Goal: Transaction & Acquisition: Obtain resource

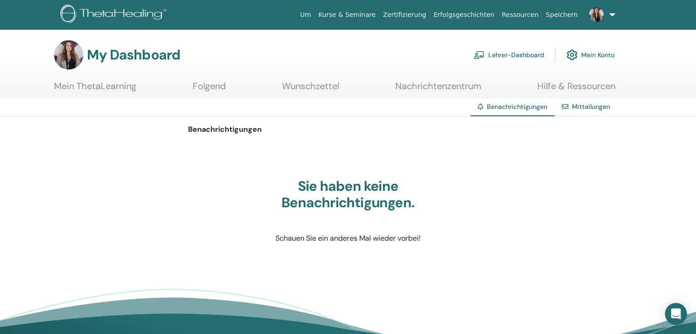
click at [514, 53] on link "Lehrer-Dashboard" at bounding box center [508, 55] width 70 height 20
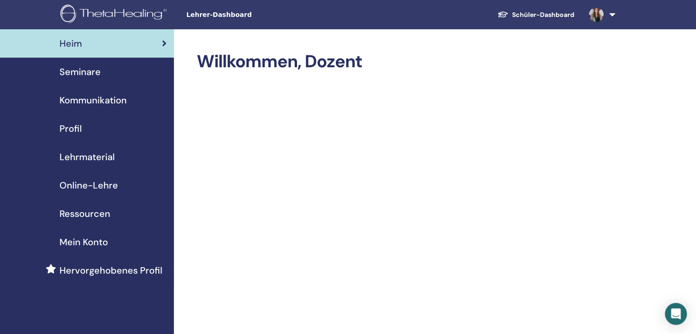
click at [99, 210] on span "Ressourcen" at bounding box center [84, 214] width 51 height 14
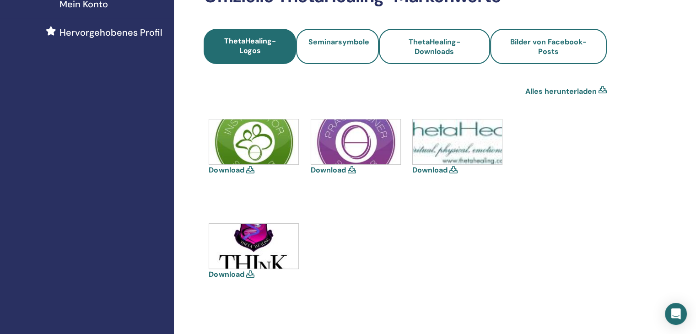
scroll to position [183, 0]
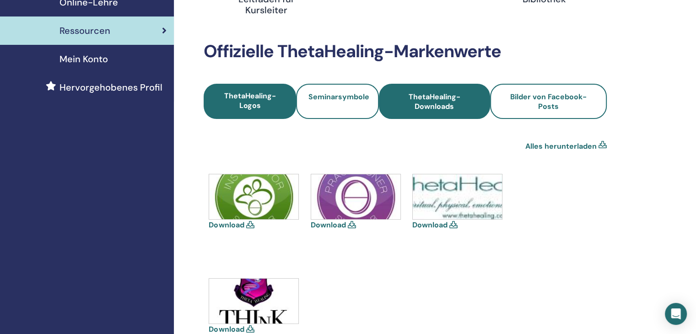
click at [419, 108] on span "ThetaHealing-Downloads" at bounding box center [434, 101] width 86 height 19
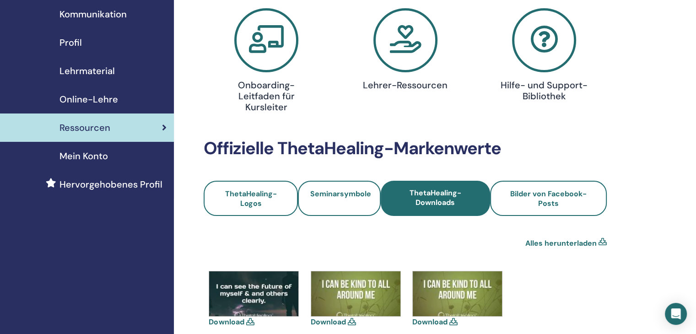
scroll to position [183, 0]
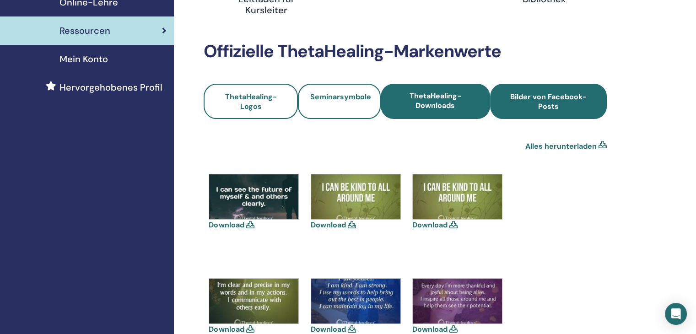
click at [587, 116] on link "Bilder von Facebook-Posts" at bounding box center [548, 101] width 117 height 35
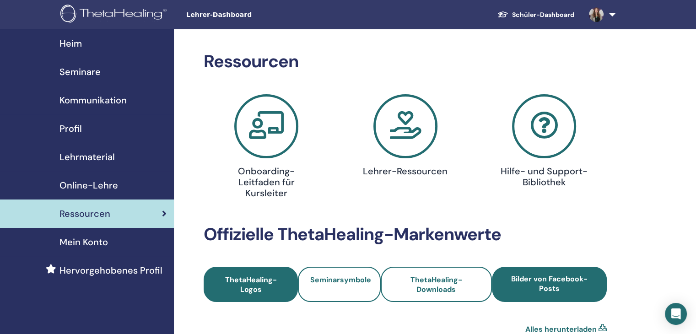
click at [254, 284] on span "ThetaHealing-Logos" at bounding box center [251, 284] width 70 height 19
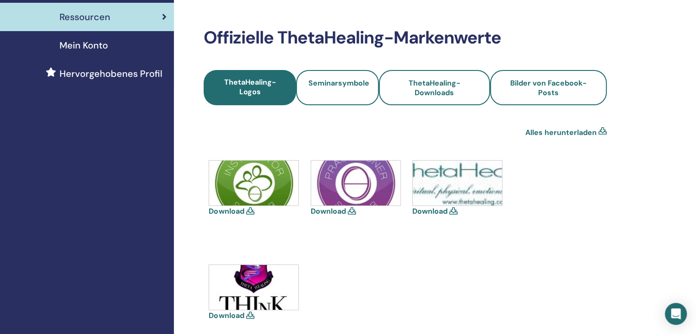
scroll to position [229, 0]
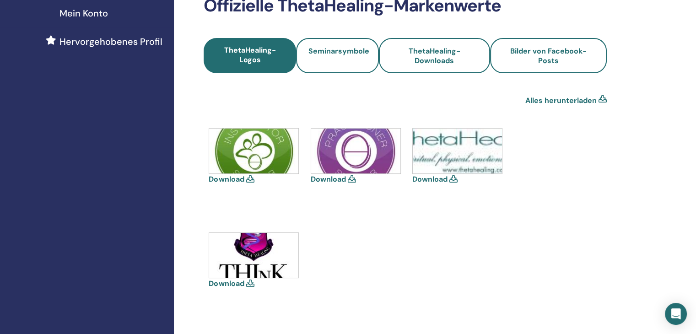
click at [231, 284] on link "Download" at bounding box center [226, 284] width 35 height 10
click at [229, 178] on link "Download" at bounding box center [226, 179] width 35 height 10
click at [437, 181] on link "Download" at bounding box center [429, 179] width 35 height 10
